Goal: Check status

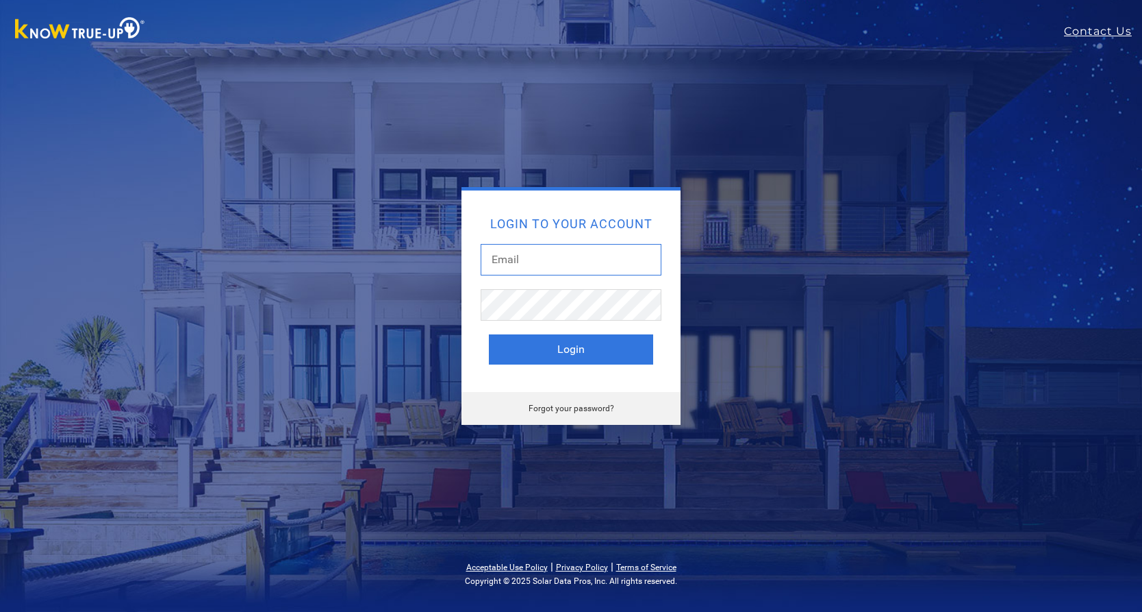
type input "[EMAIL_ADDRESS][DOMAIN_NAME]"
click at [584, 355] on button "Login" at bounding box center [571, 349] width 164 height 30
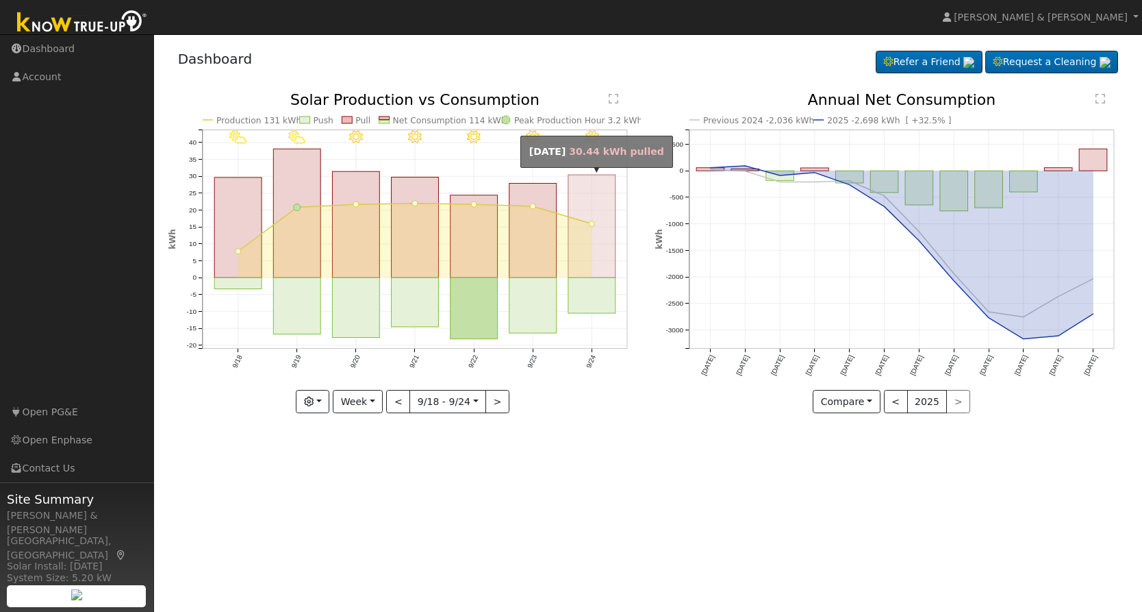
click at [591, 266] on rect "onclick=""" at bounding box center [591, 226] width 47 height 103
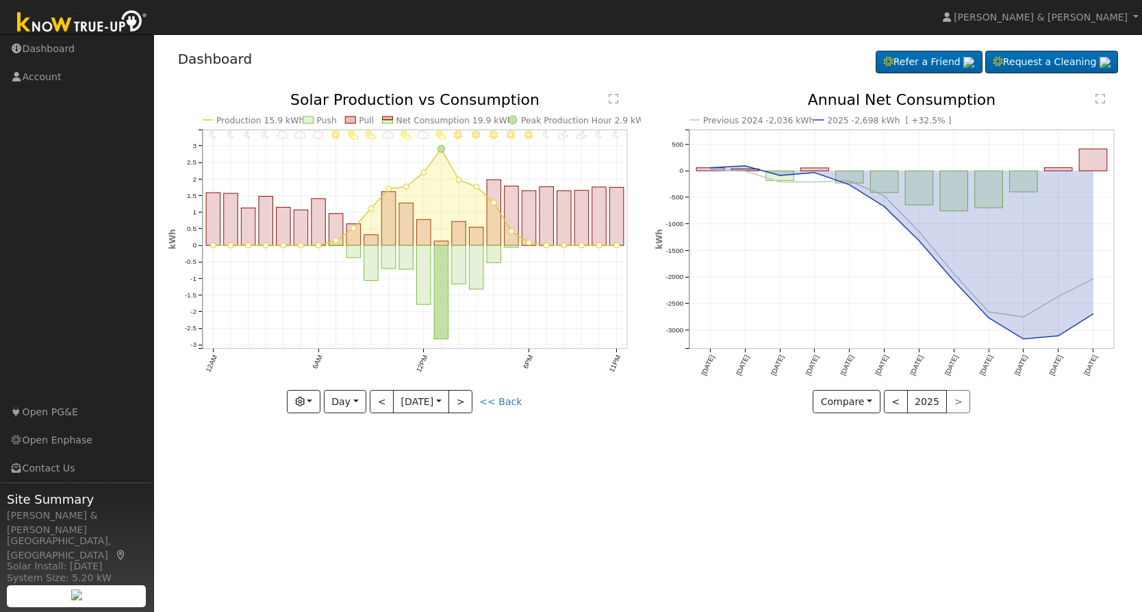
click at [378, 400] on button "<" at bounding box center [382, 401] width 24 height 23
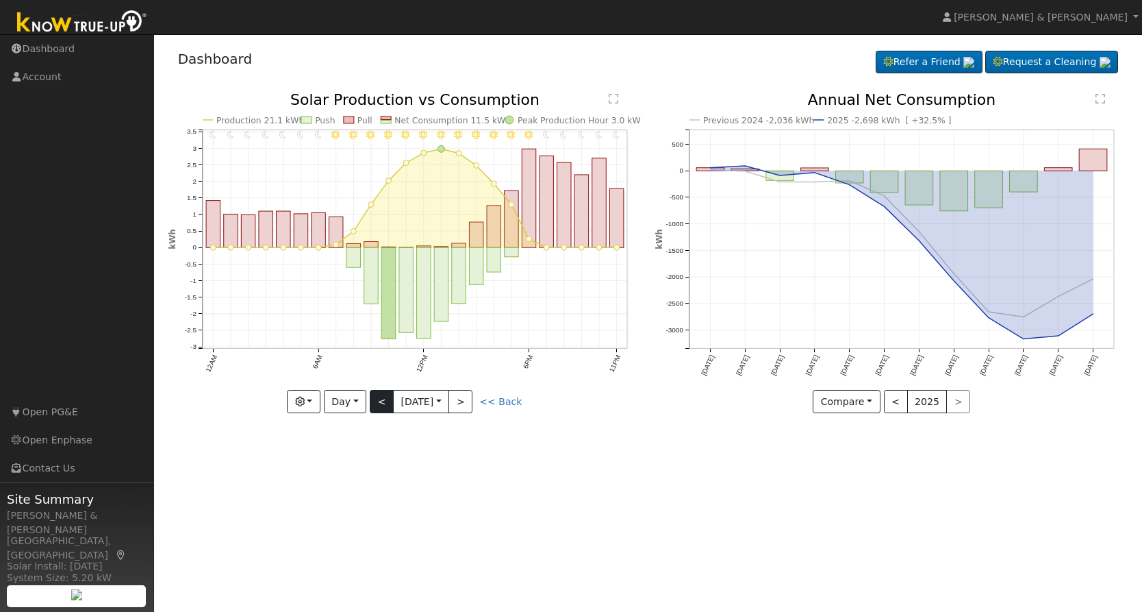
click at [377, 402] on button "<" at bounding box center [382, 401] width 24 height 23
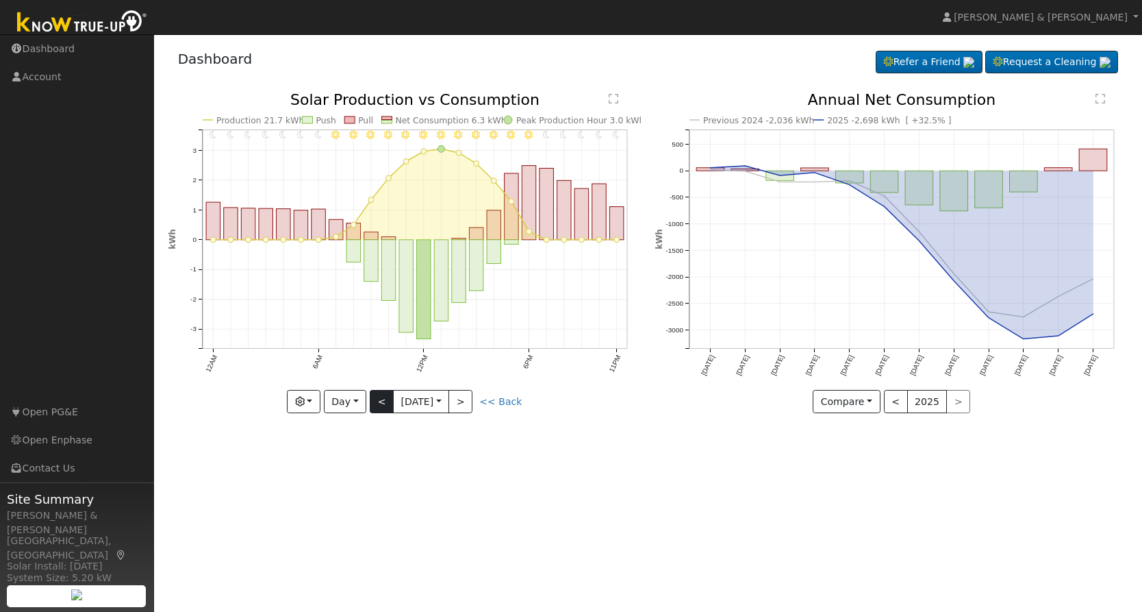
click at [384, 402] on button "<" at bounding box center [382, 401] width 24 height 23
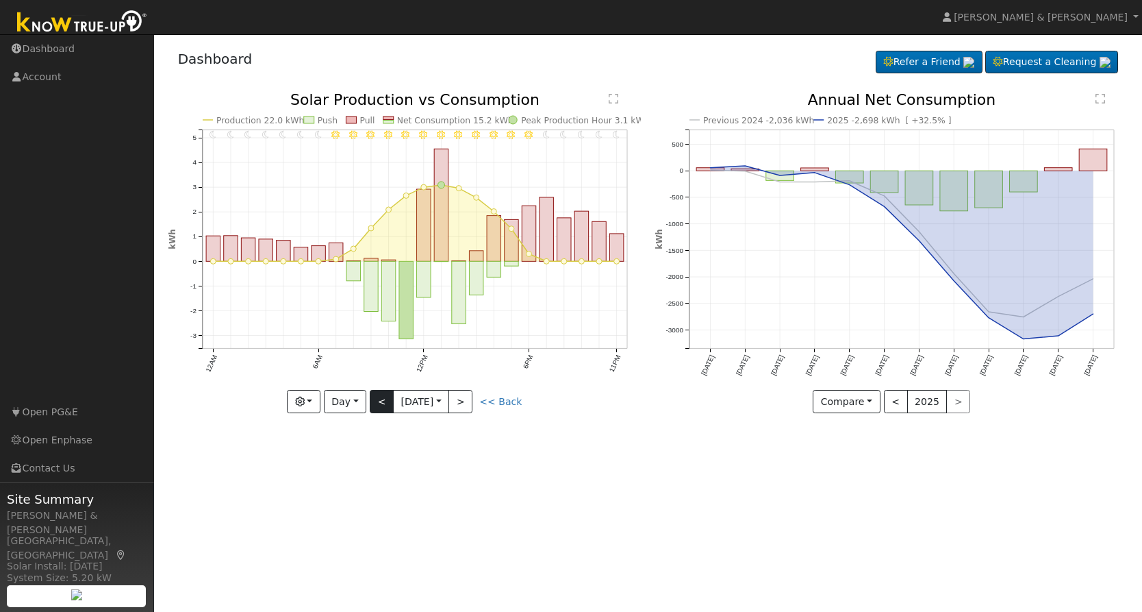
click at [384, 402] on button "<" at bounding box center [382, 401] width 24 height 23
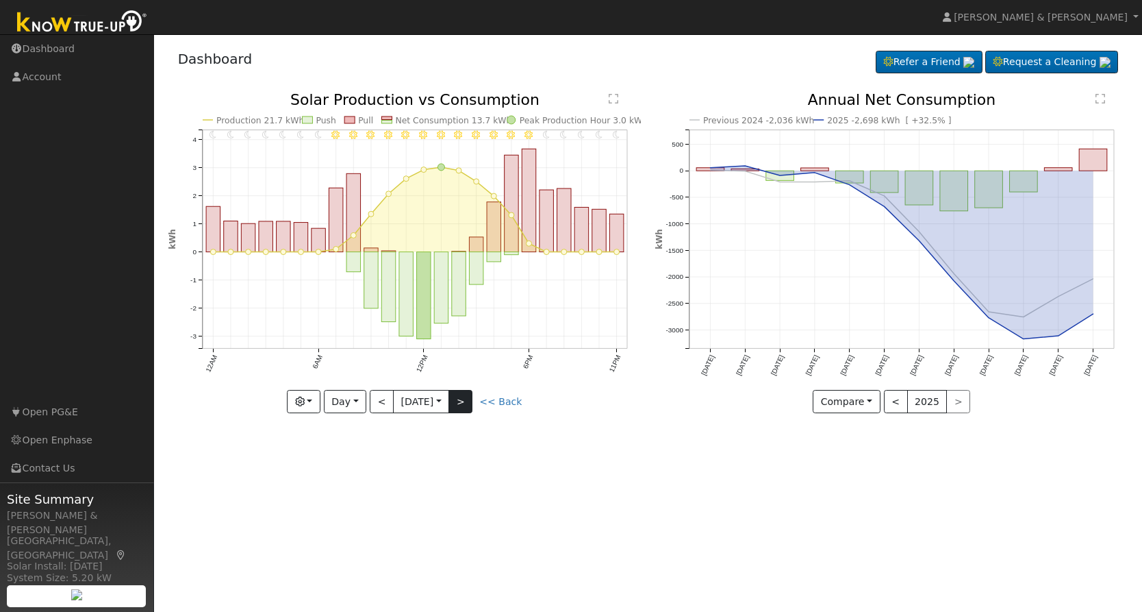
click at [461, 402] on button ">" at bounding box center [461, 401] width 24 height 23
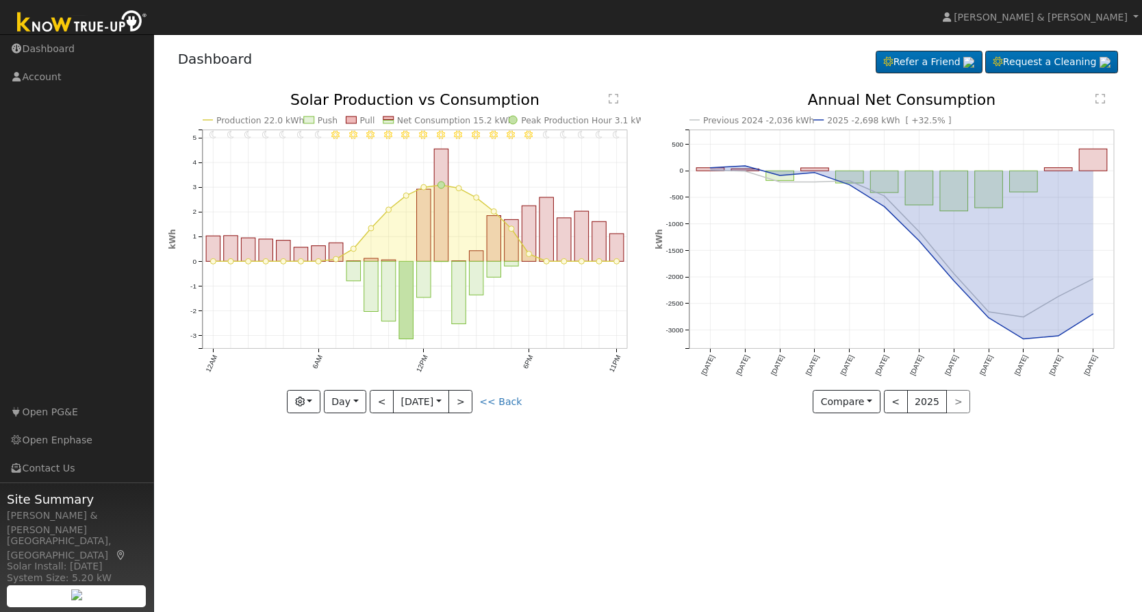
click at [462, 402] on button ">" at bounding box center [461, 401] width 24 height 23
type input "2025-09-22"
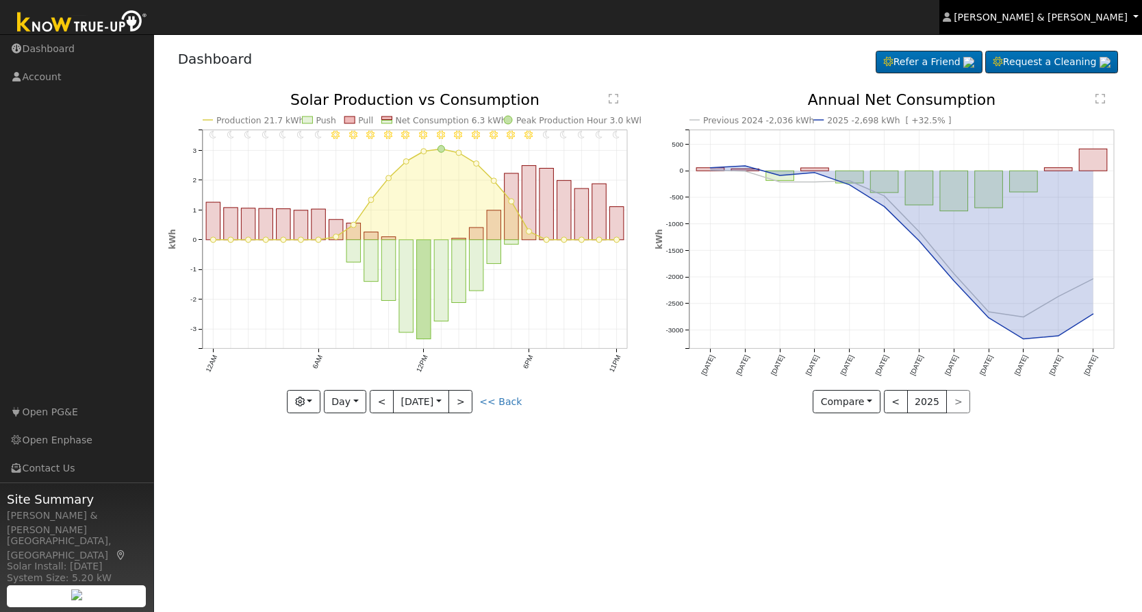
click at [1075, 15] on span "Kristin & Dustin Scharnick" at bounding box center [1041, 17] width 174 height 11
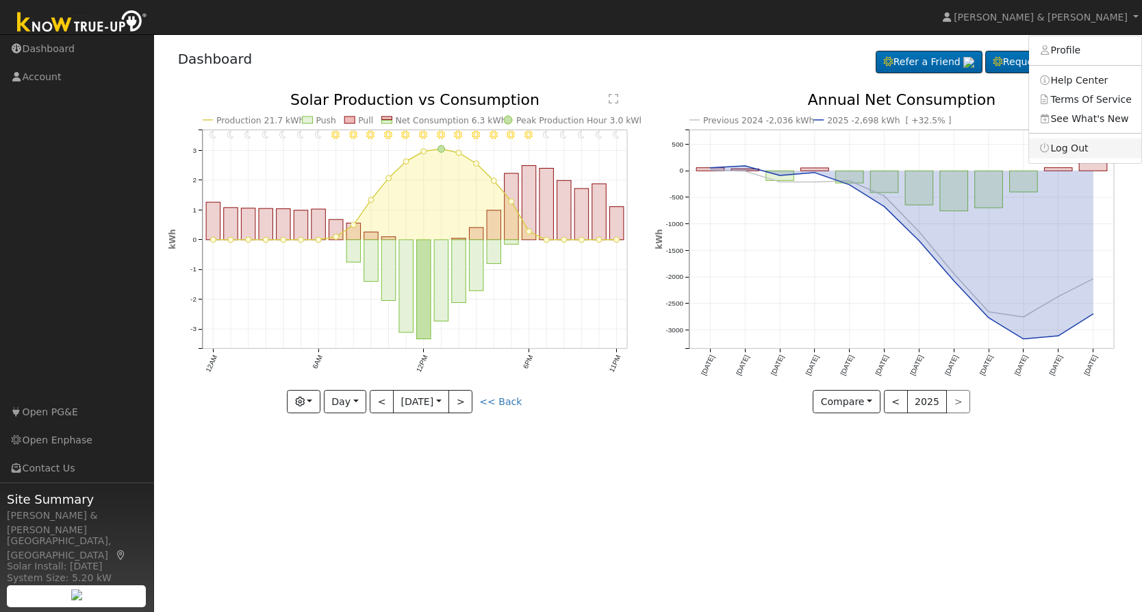
click at [1063, 147] on link "Log Out" at bounding box center [1085, 147] width 112 height 19
